Goal: Information Seeking & Learning: Learn about a topic

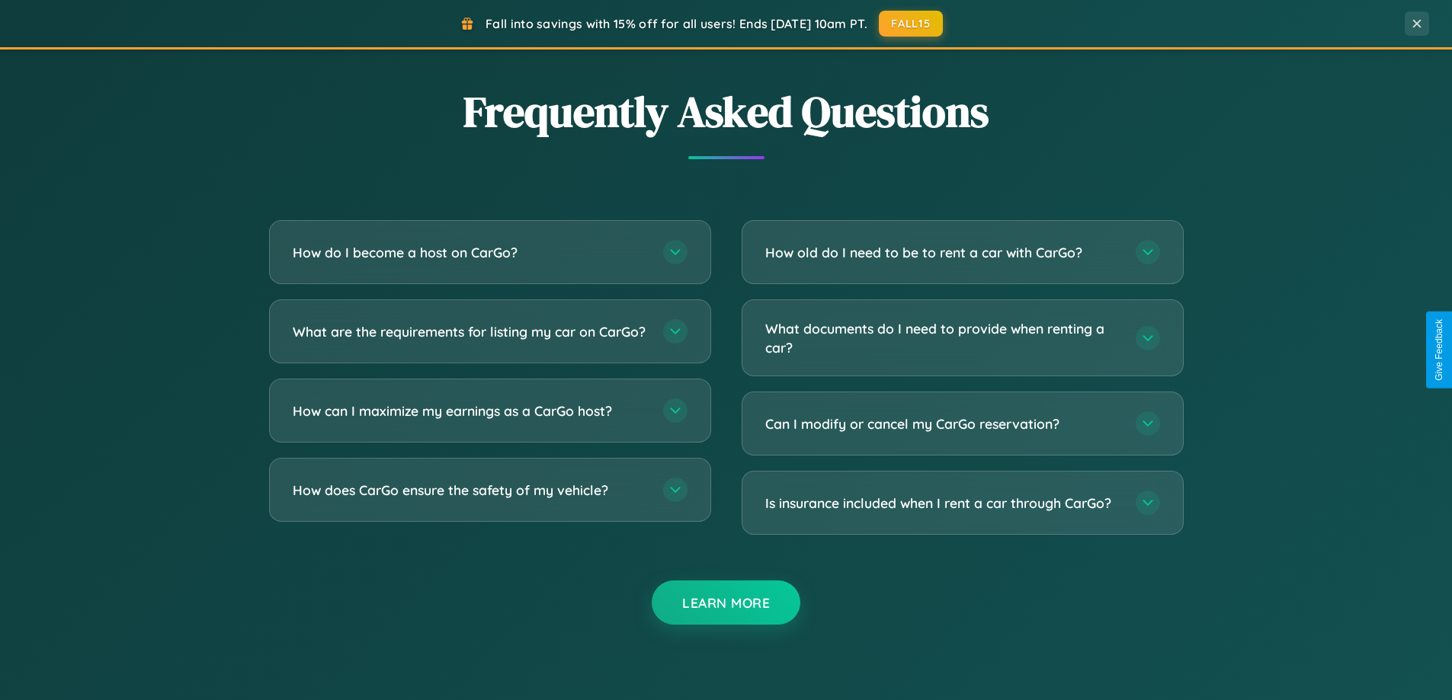
scroll to position [2932, 0]
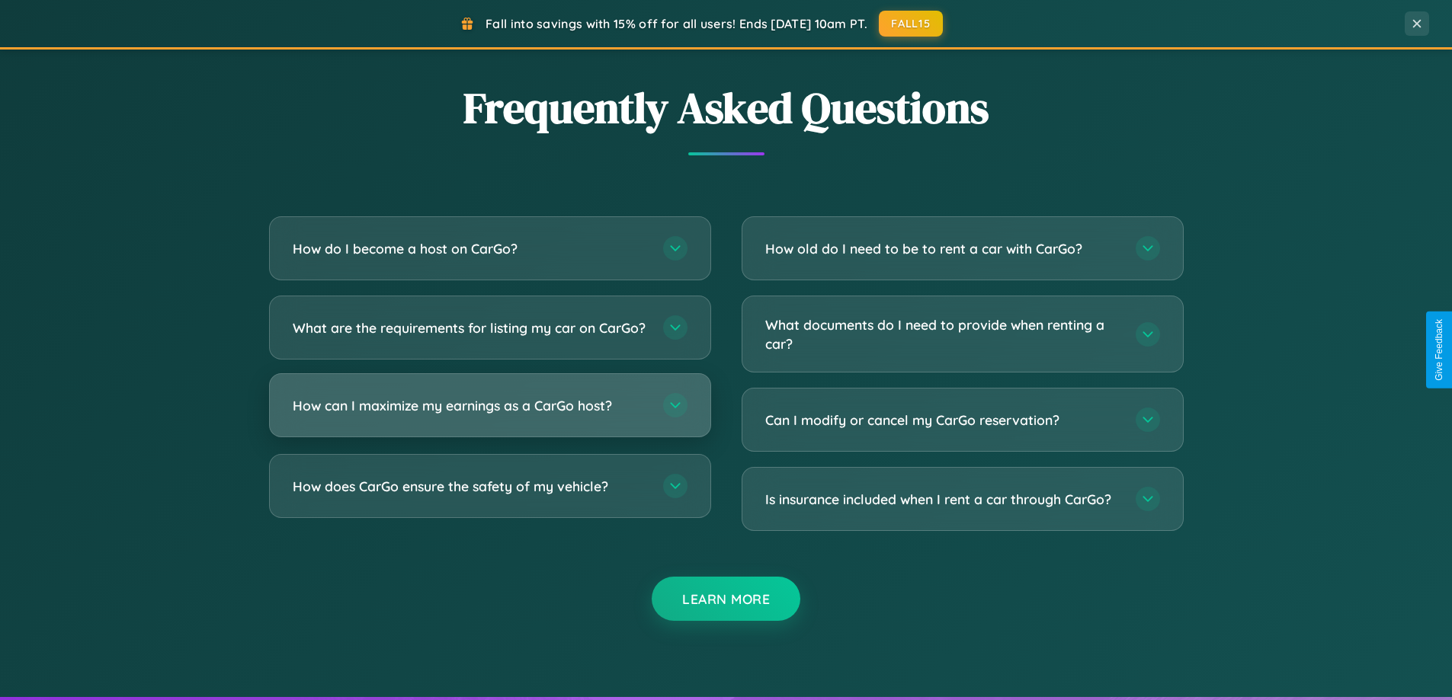
click at [489, 415] on h3 "How can I maximize my earnings as a CarGo host?" at bounding box center [470, 405] width 355 height 19
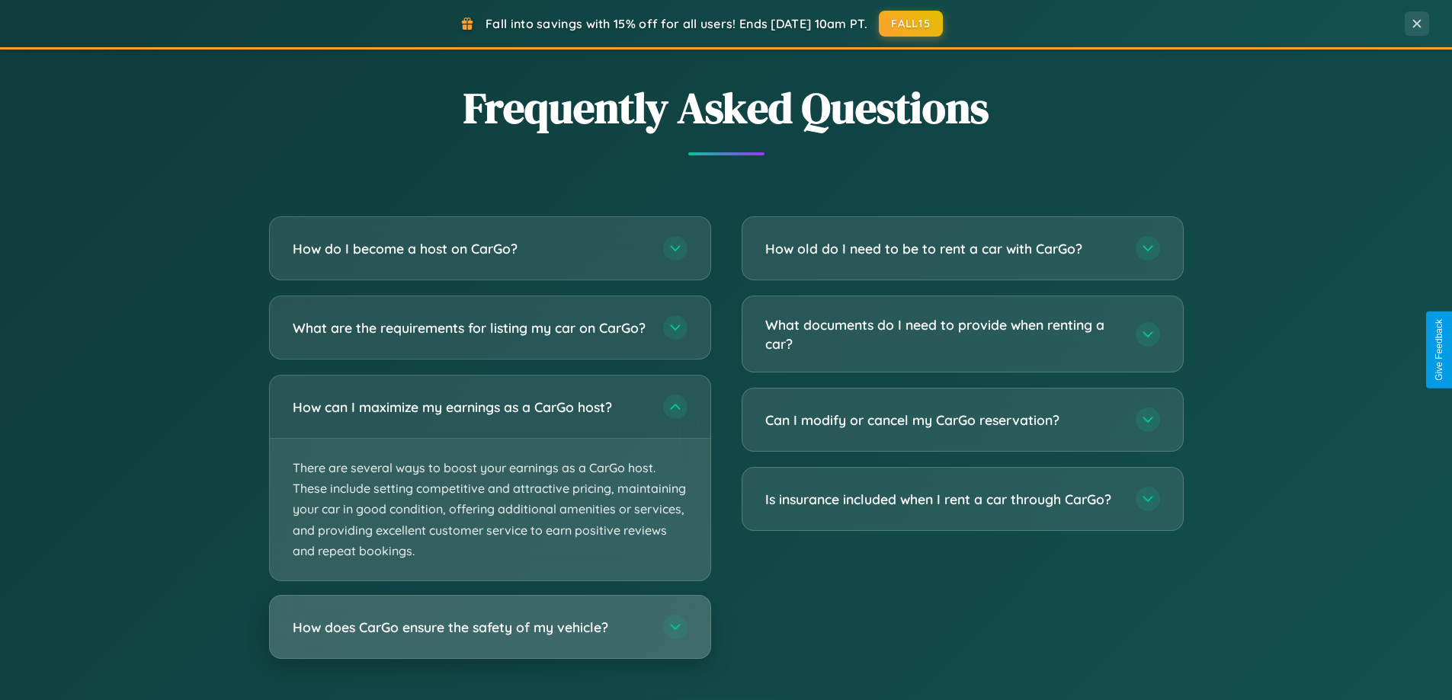
click at [489, 637] on h3 "How does CarGo ensure the safety of my vehicle?" at bounding box center [470, 627] width 355 height 19
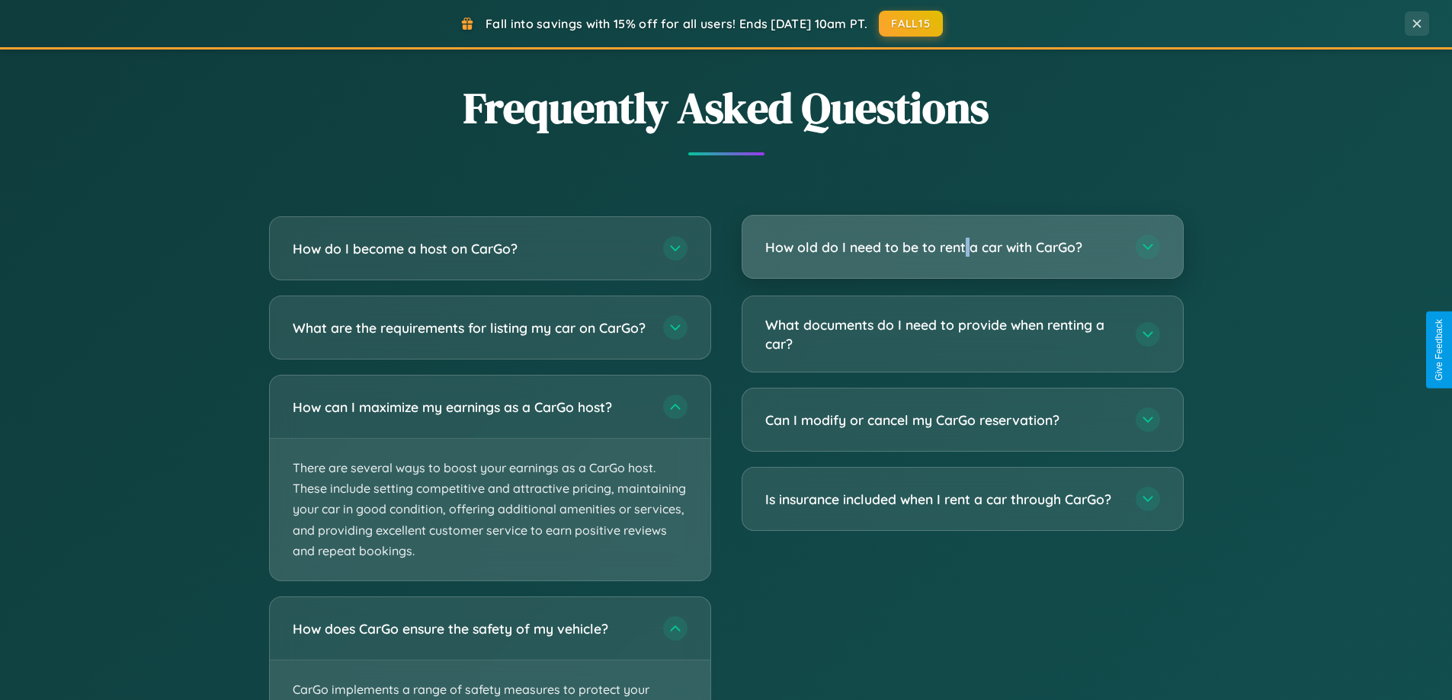
click at [962, 248] on h3 "How old do I need to be to rent a car with CarGo?" at bounding box center [942, 247] width 355 height 19
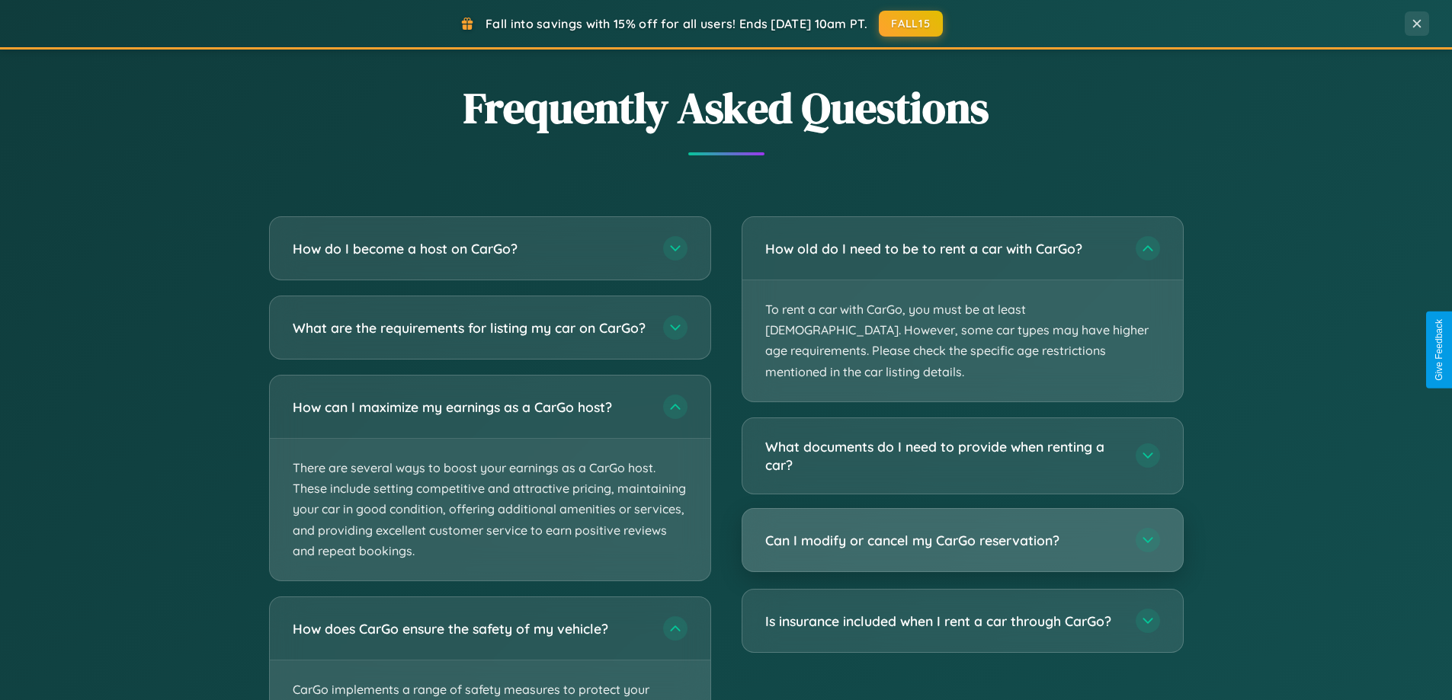
click at [962, 531] on h3 "Can I modify or cancel my CarGo reservation?" at bounding box center [942, 540] width 355 height 19
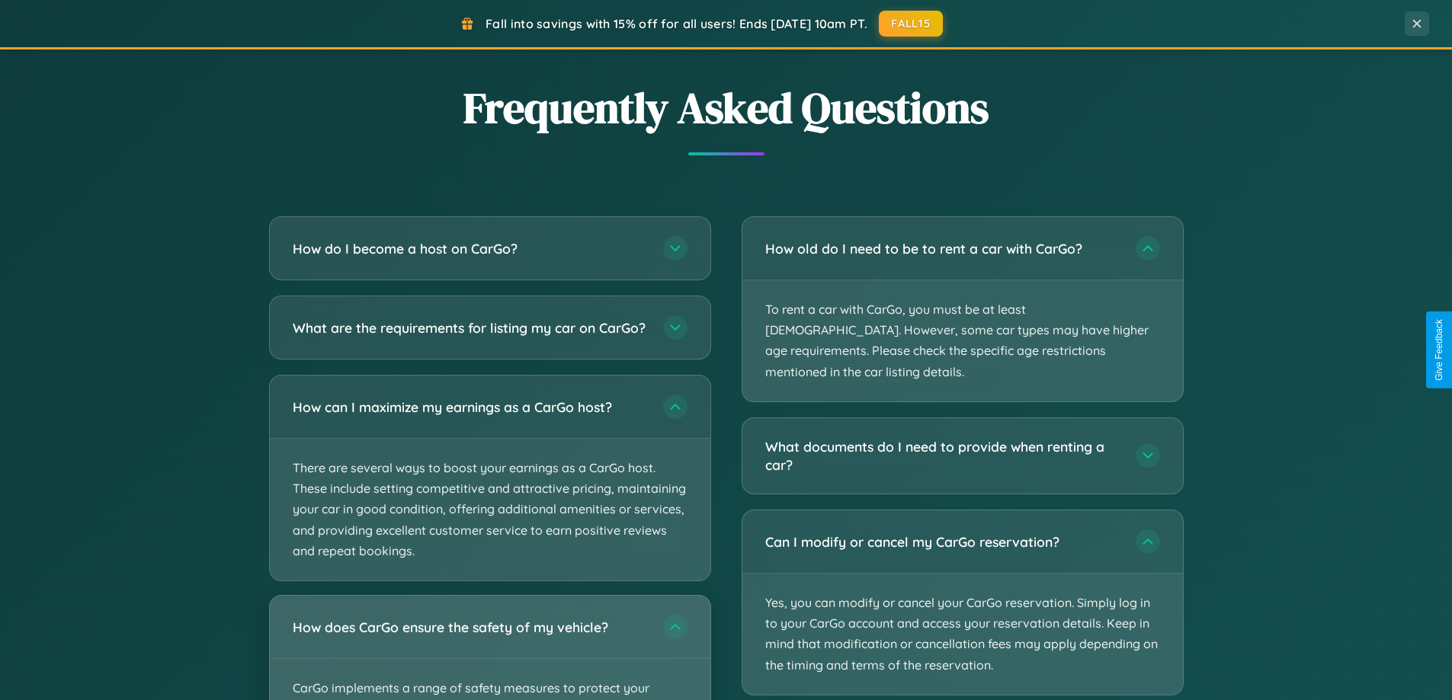
click at [489, 654] on div "How does CarGo ensure the safety of my vehicle?" at bounding box center [490, 627] width 440 height 62
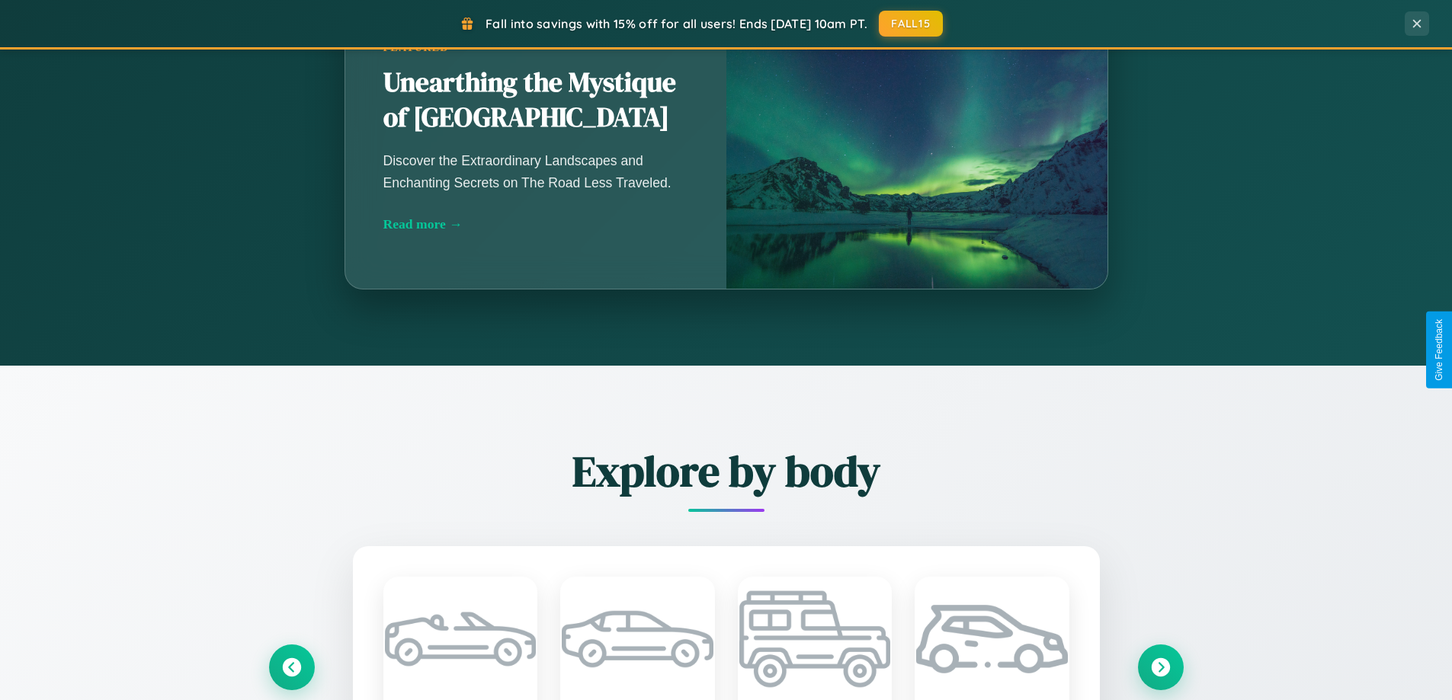
scroll to position [0, 0]
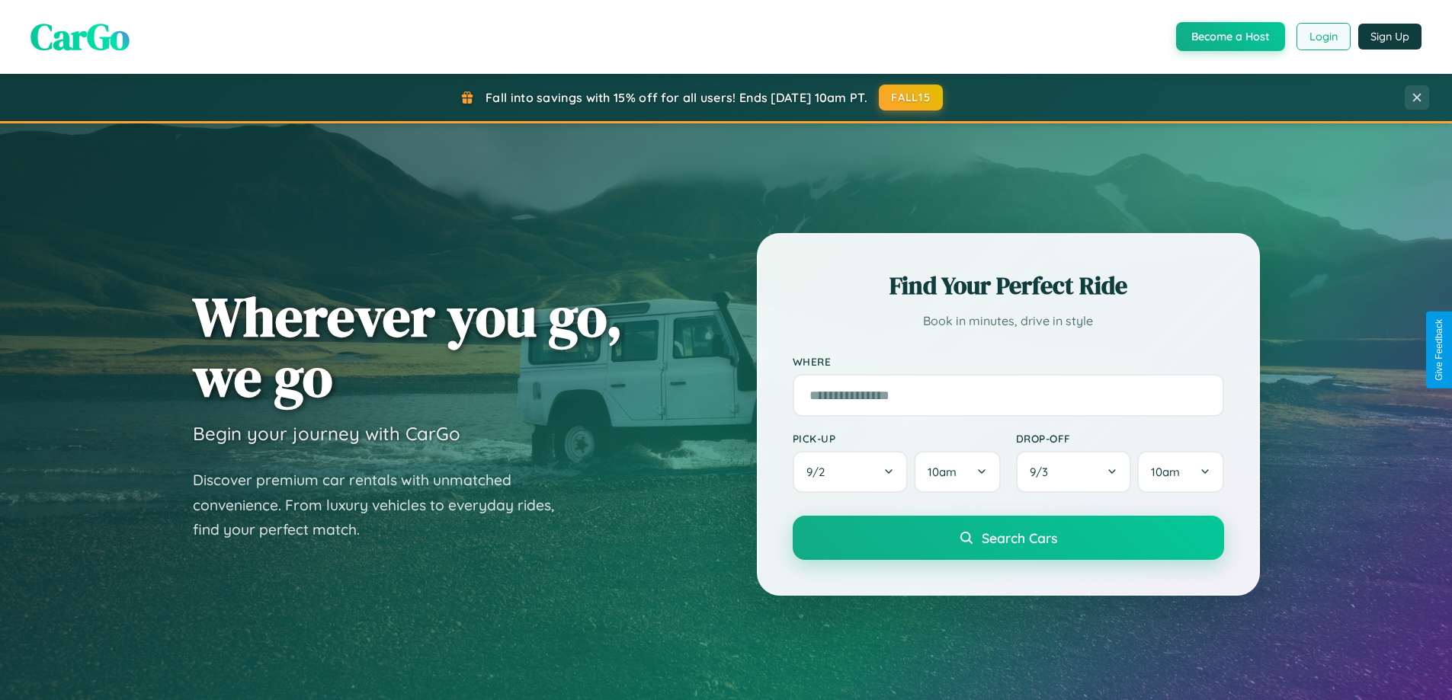
click at [1322, 37] on button "Login" at bounding box center [1323, 36] width 54 height 27
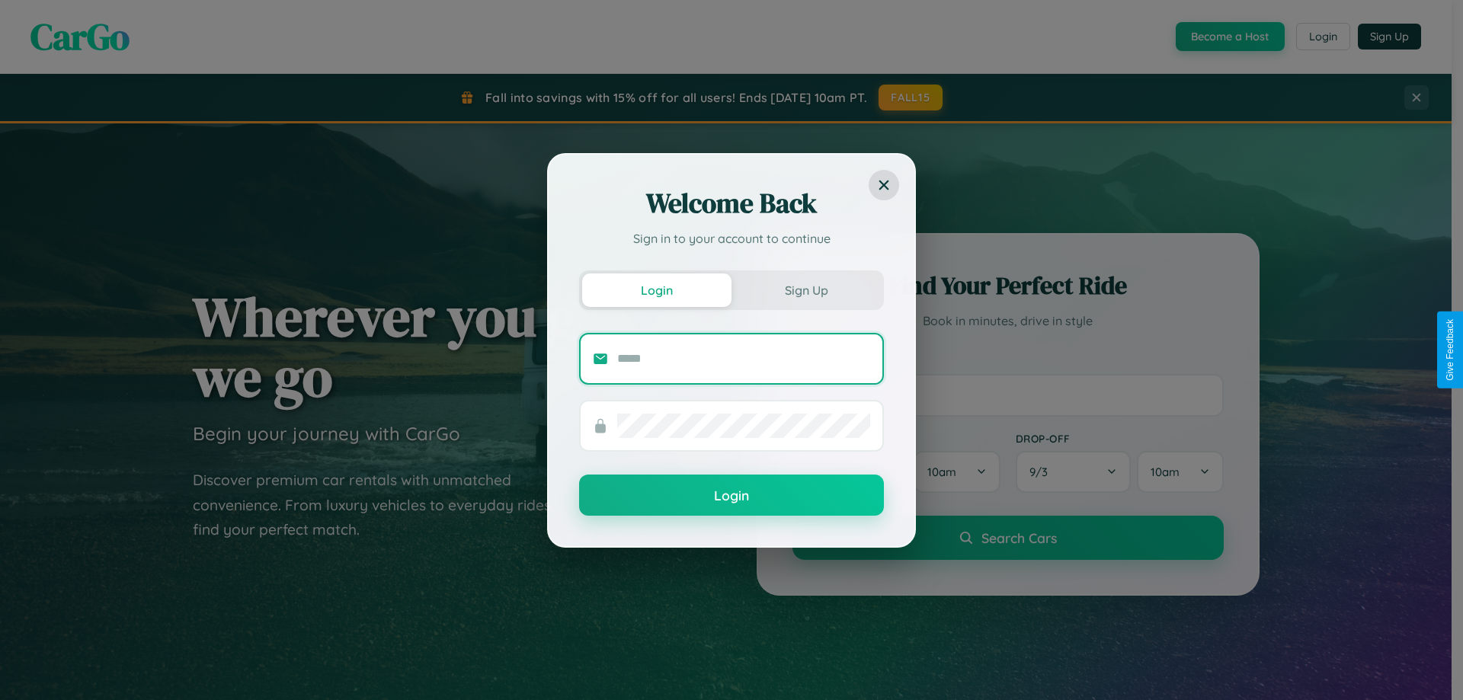
click at [744, 358] on input "text" at bounding box center [743, 359] width 253 height 24
type input "**********"
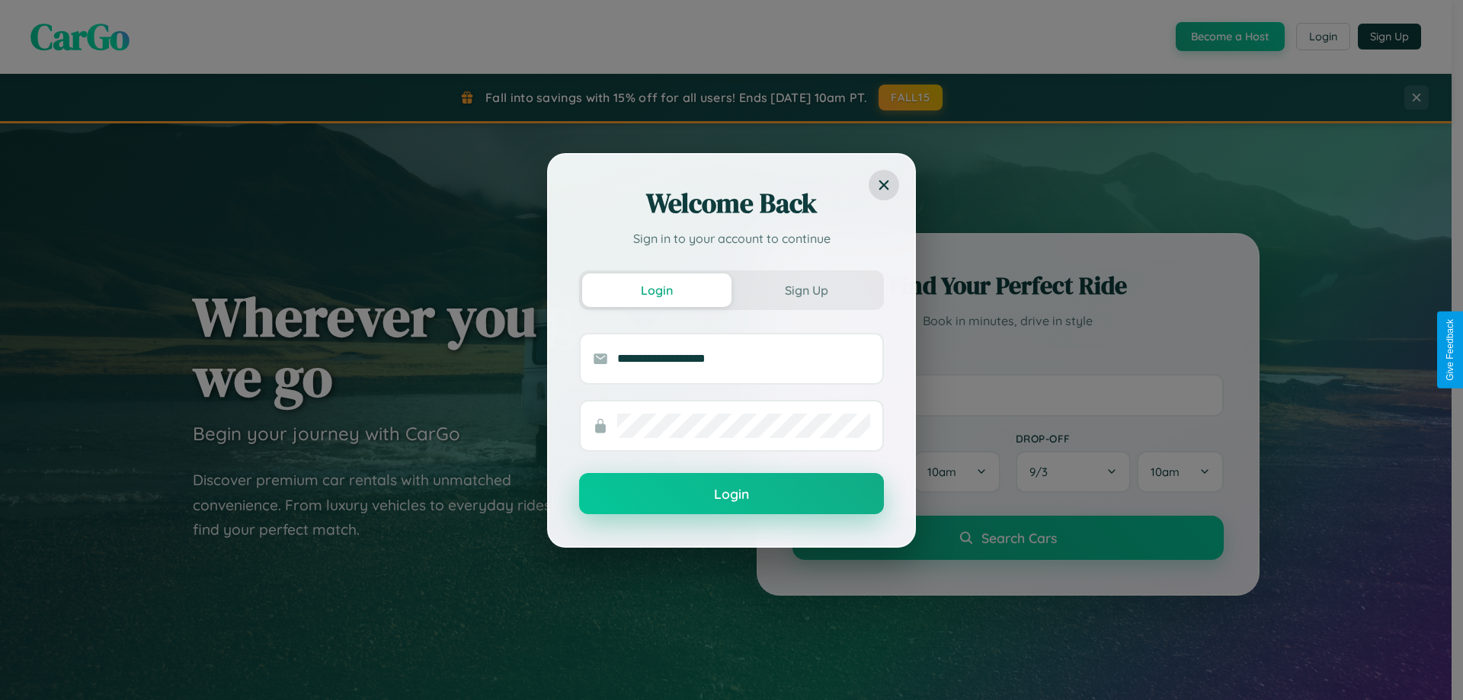
click at [732, 495] on button "Login" at bounding box center [731, 493] width 305 height 41
